Goal: Find specific page/section: Find specific page/section

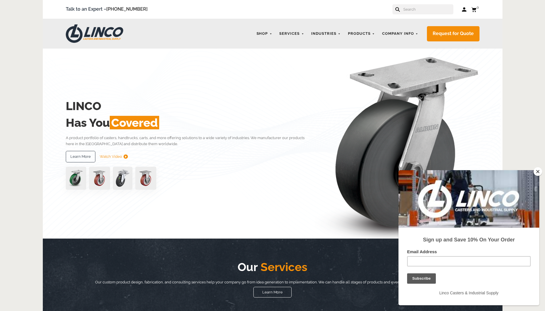
click at [413, 9] on input "text" at bounding box center [428, 9] width 51 height 10
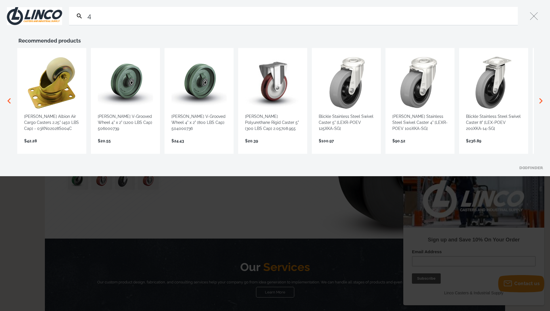
type input "4"
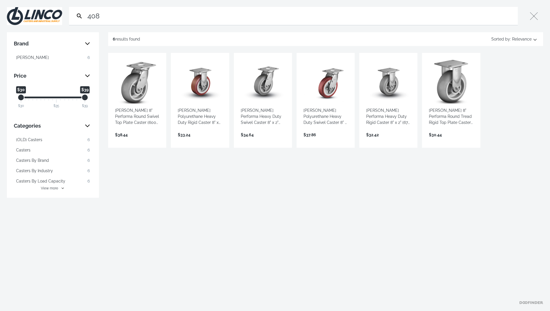
click at [91, 18] on input "408" at bounding box center [300, 16] width 429 height 18
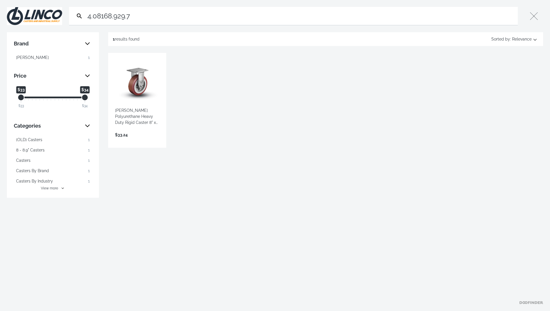
type input "4.08168.929.7"
click at [125, 141] on link "View more →" at bounding box center [137, 141] width 44 height 0
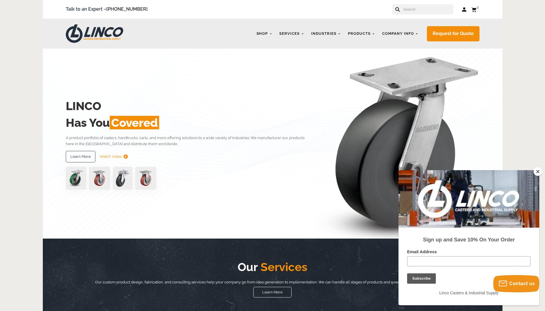
click at [534, 172] on button "Close" at bounding box center [538, 171] width 9 height 9
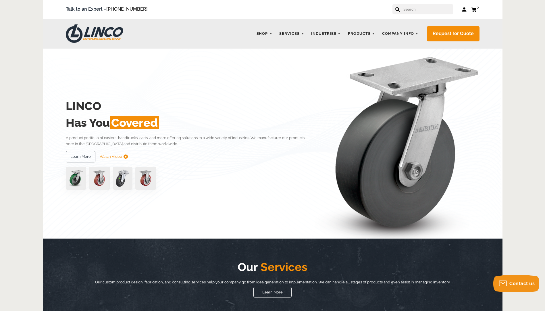
click at [407, 11] on form at bounding box center [423, 9] width 61 height 10
click at [412, 7] on input "text" at bounding box center [428, 9] width 51 height 10
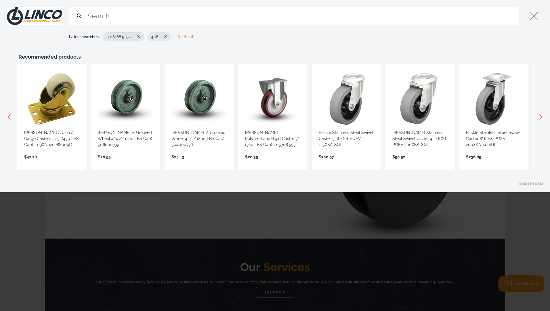
click at [122, 37] on span "4.08168.929.7" at bounding box center [119, 37] width 25 height 6
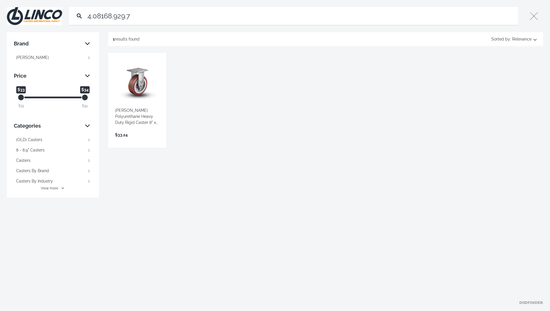
click at [137, 141] on link "View more →" at bounding box center [137, 141] width 44 height 0
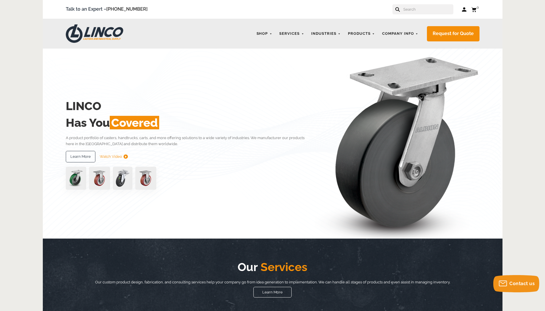
click at [414, 12] on input "text" at bounding box center [428, 9] width 51 height 10
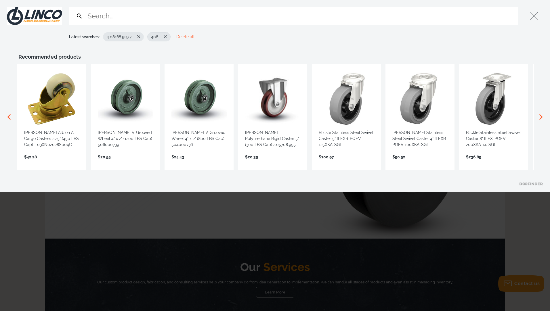
click at [167, 37] on icon "Remove suggestion: 408" at bounding box center [165, 36] width 5 height 5
click at [119, 39] on span "4.08168.929.7" at bounding box center [119, 37] width 25 height 6
